Goal: Information Seeking & Learning: Learn about a topic

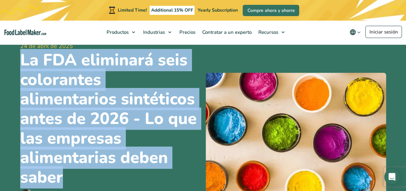
click at [81, 68] on h1 "La FDA eliminará seis colorantes alimentarios sintéticos antes de 2026 - Lo que…" at bounding box center [110, 118] width 181 height 137
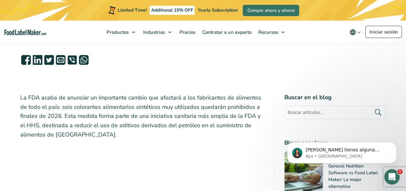
scroll to position [204, 0]
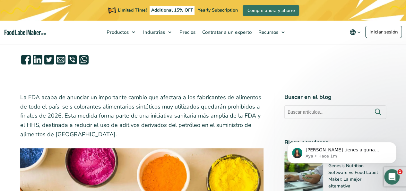
click at [224, 94] on p "La FDA acaba de anunciar un importante cambio que afectará a los fabricantes de…" at bounding box center [142, 116] width 244 height 46
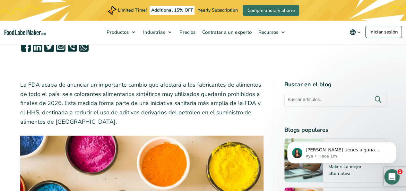
scroll to position [229, 0]
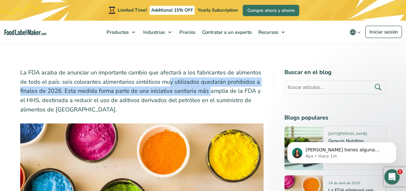
drag, startPoint x: 169, startPoint y: 81, endPoint x: 208, endPoint y: 95, distance: 42.2
click at [208, 95] on p "La FDA acaba de anunciar un importante cambio que afectará a los fabricantes de…" at bounding box center [142, 91] width 244 height 46
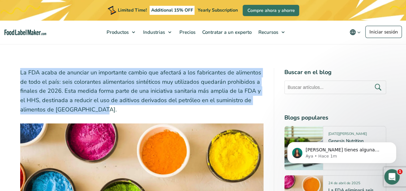
drag, startPoint x: 20, startPoint y: 73, endPoint x: 101, endPoint y: 114, distance: 90.4
click at [101, 114] on p "La FDA acaba de anunciar un importante cambio que afectará a los fabricantes de…" at bounding box center [142, 91] width 244 height 46
copy p "La FDA acaba de anunciar un importante cambio que afectará a los fabricantes de…"
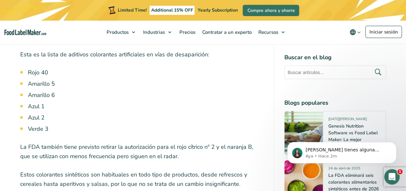
scroll to position [589, 0]
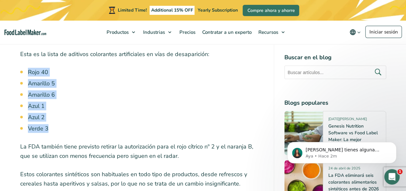
drag, startPoint x: 30, startPoint y: 73, endPoint x: 73, endPoint y: 131, distance: 72.8
click at [73, 131] on ul "Rojo 40 Amarillo 5 Amarillo 6 Azul 1 Azul 2 Verde 3" at bounding box center [146, 99] width 236 height 65
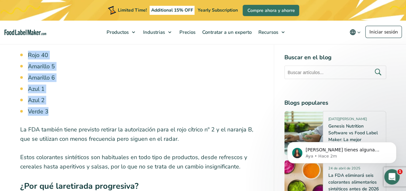
scroll to position [606, 0]
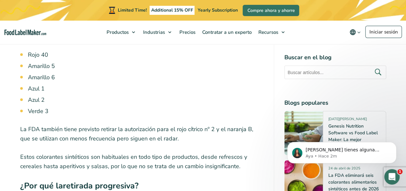
click at [73, 131] on p "La FDA también tiene previsto retirar la autorización para el rojo cítrico nº 2…" at bounding box center [142, 133] width 244 height 19
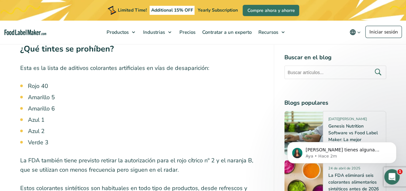
scroll to position [574, 0]
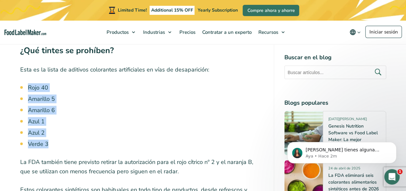
drag, startPoint x: 27, startPoint y: 88, endPoint x: 56, endPoint y: 141, distance: 60.7
copy ul "Rojo 40 Amarillo 5 Amarillo 6 Azul 1 Azul 2 Verde 3"
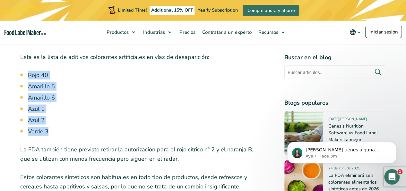
scroll to position [586, 0]
click at [193, 120] on li "Azul 2" at bounding box center [146, 119] width 236 height 9
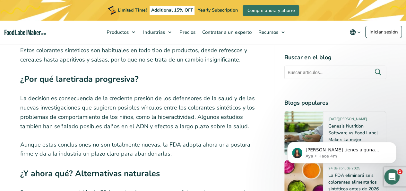
scroll to position [712, 0]
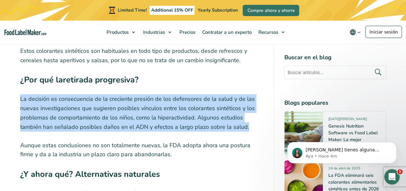
drag, startPoint x: 21, startPoint y: 100, endPoint x: 231, endPoint y: 128, distance: 212.7
click at [231, 128] on p "La decisión es consecuencia de la creciente presión de los defensores de la sal…" at bounding box center [142, 112] width 244 height 37
copy p "La decisión es consecuencia de la creciente presión de los defensores de la sal…"
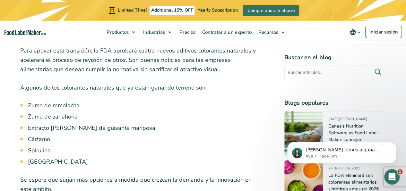
scroll to position [854, 0]
